Goal: Information Seeking & Learning: Learn about a topic

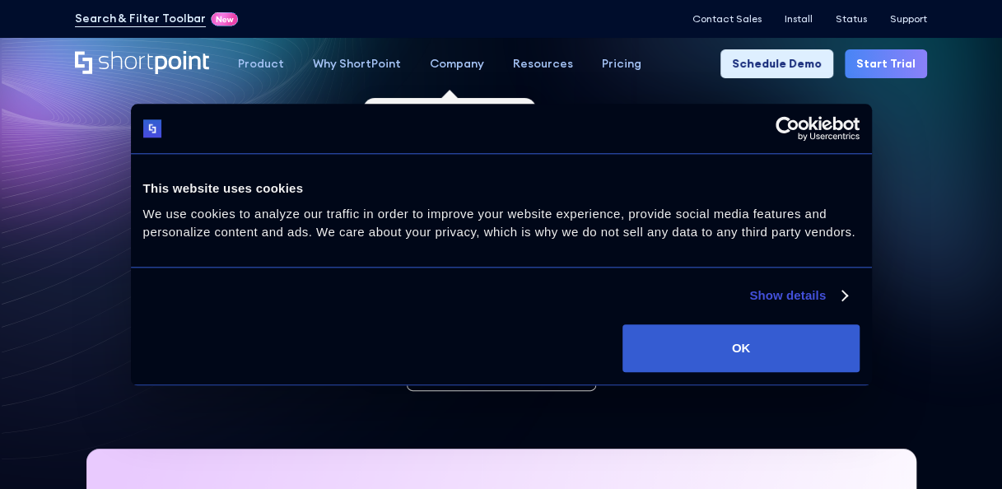
click at [448, 72] on div "Company" at bounding box center [457, 63] width 54 height 17
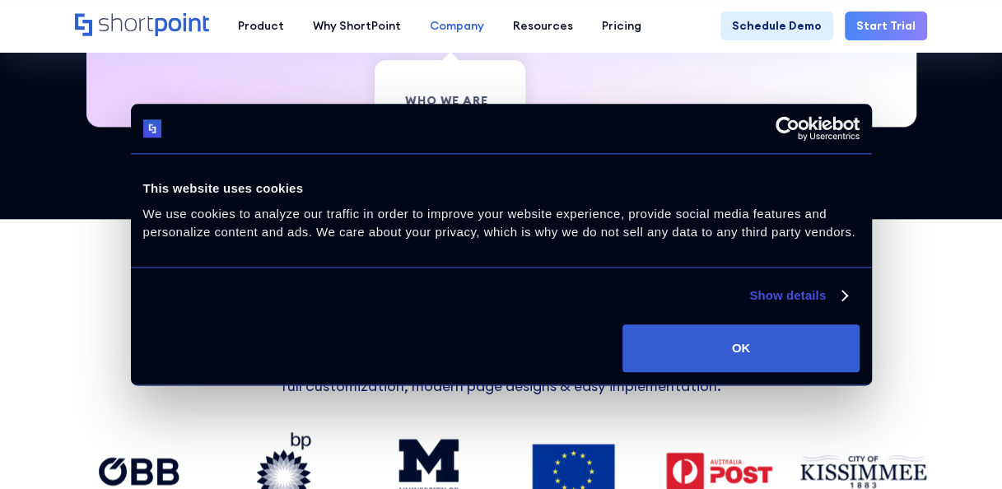
scroll to position [812, 0]
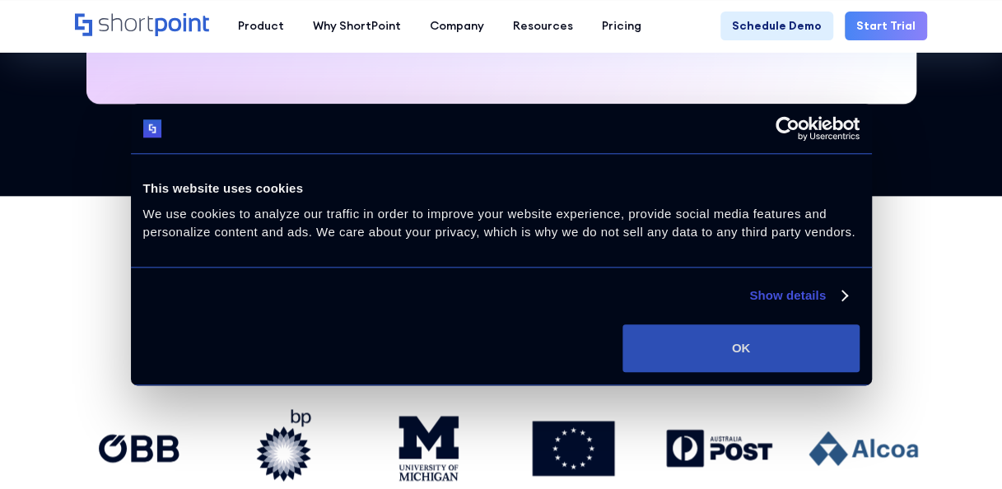
click at [733, 365] on button "OK" at bounding box center [740, 348] width 236 height 48
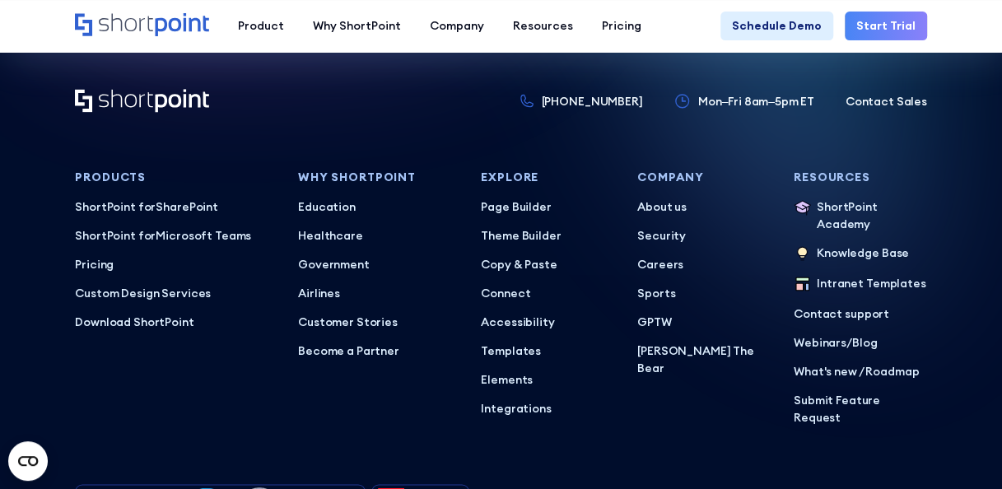
scroll to position [7043, 0]
click at [662, 198] on p "About us" at bounding box center [703, 206] width 133 height 17
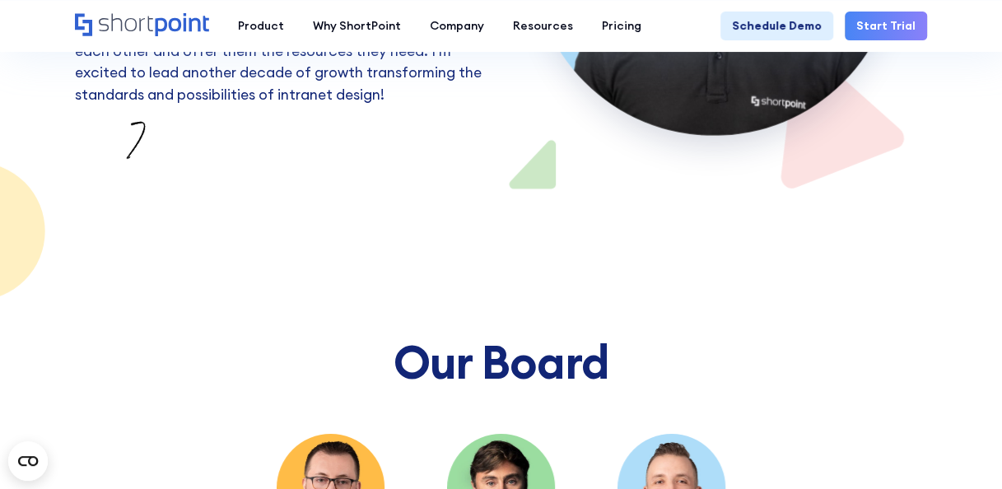
scroll to position [8434, 0]
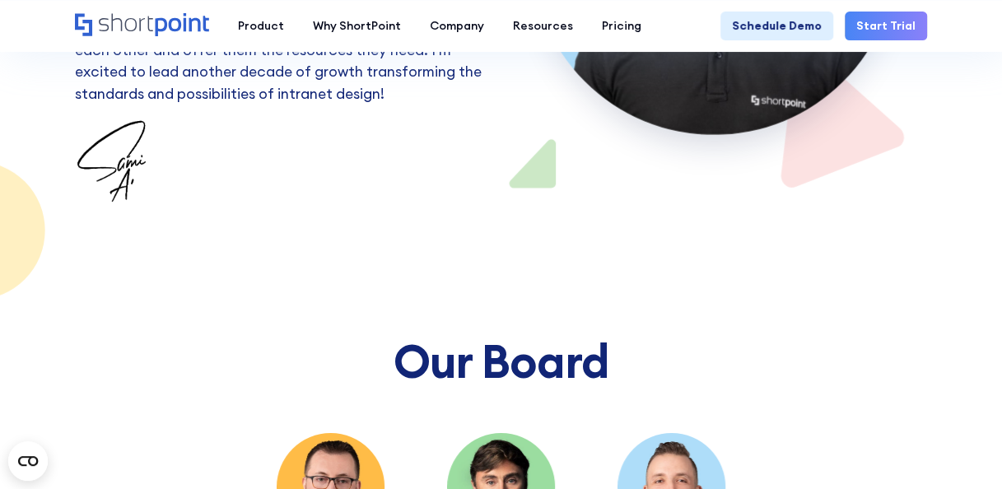
drag, startPoint x: 286, startPoint y: 349, endPoint x: 359, endPoint y: 370, distance: 75.3
copy div "Anas Nakawa CTO"
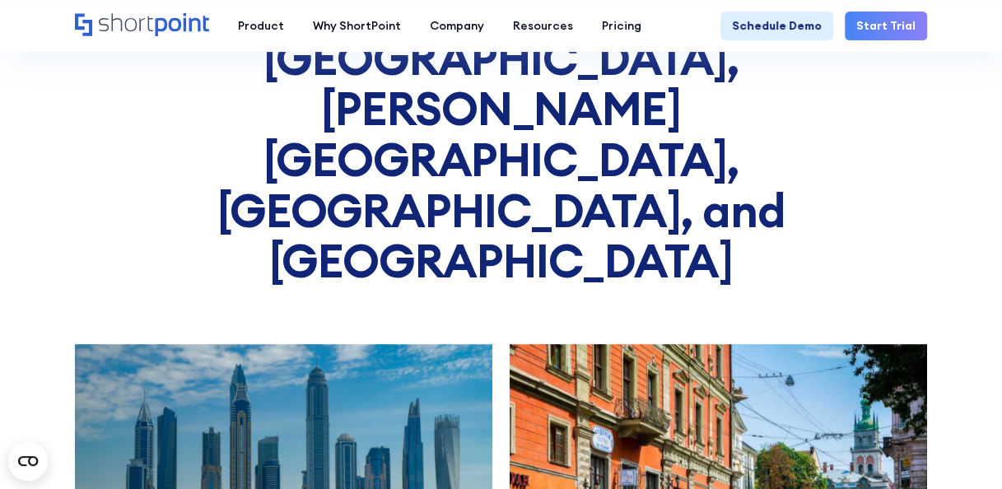
scroll to position [7079, 0]
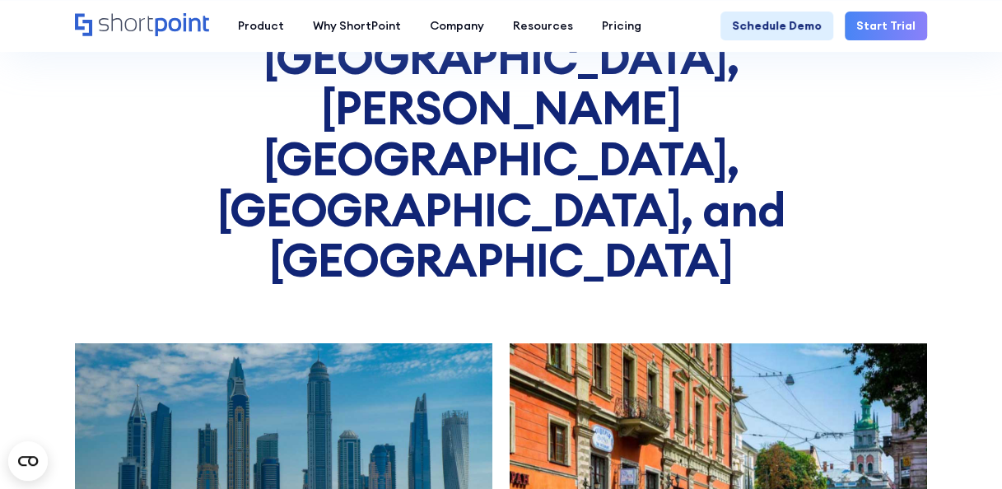
click at [338, 336] on img at bounding box center [284, 482] width 438 height 292
click at [314, 336] on img at bounding box center [284, 482] width 438 height 292
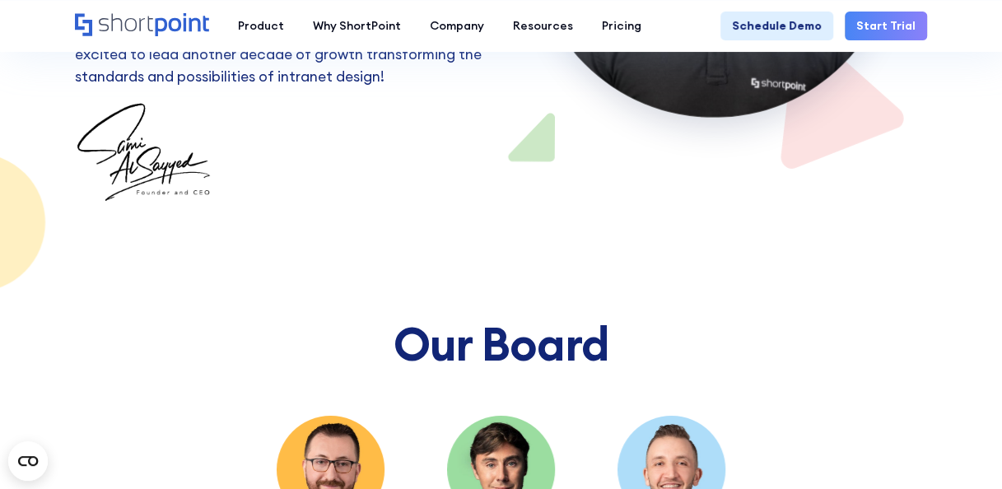
scroll to position [8451, 0]
drag, startPoint x: 459, startPoint y: 329, endPoint x: 566, endPoint y: 372, distance: 115.3
copy div "Julien Plouzeau Partner - Oraseya Capital / Dtec Ventures"
click at [505, 379] on section "Our Board Anas Nakawa CTO Julien Plouzeau Partner - Oraseya Capital / Dtec Vent…" at bounding box center [501, 450] width 1002 height 492
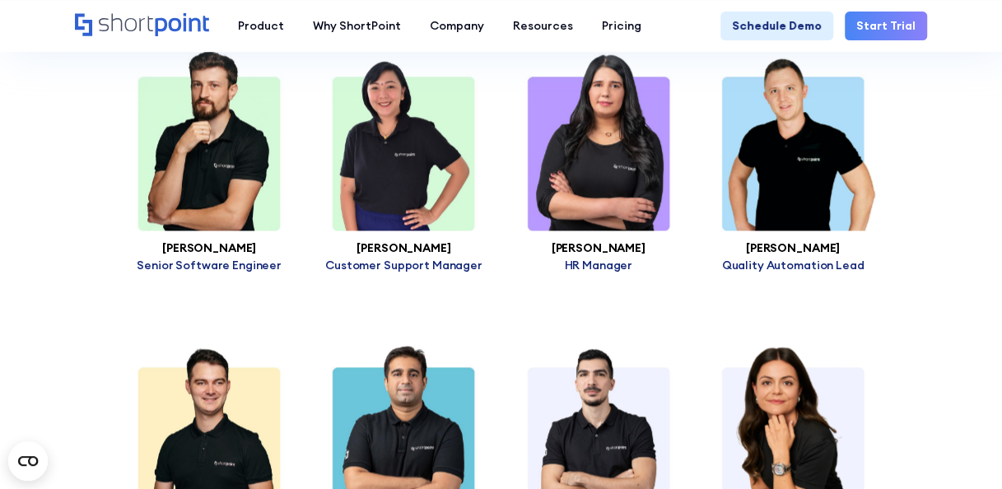
scroll to position [8540, 0]
